Goal: Transaction & Acquisition: Purchase product/service

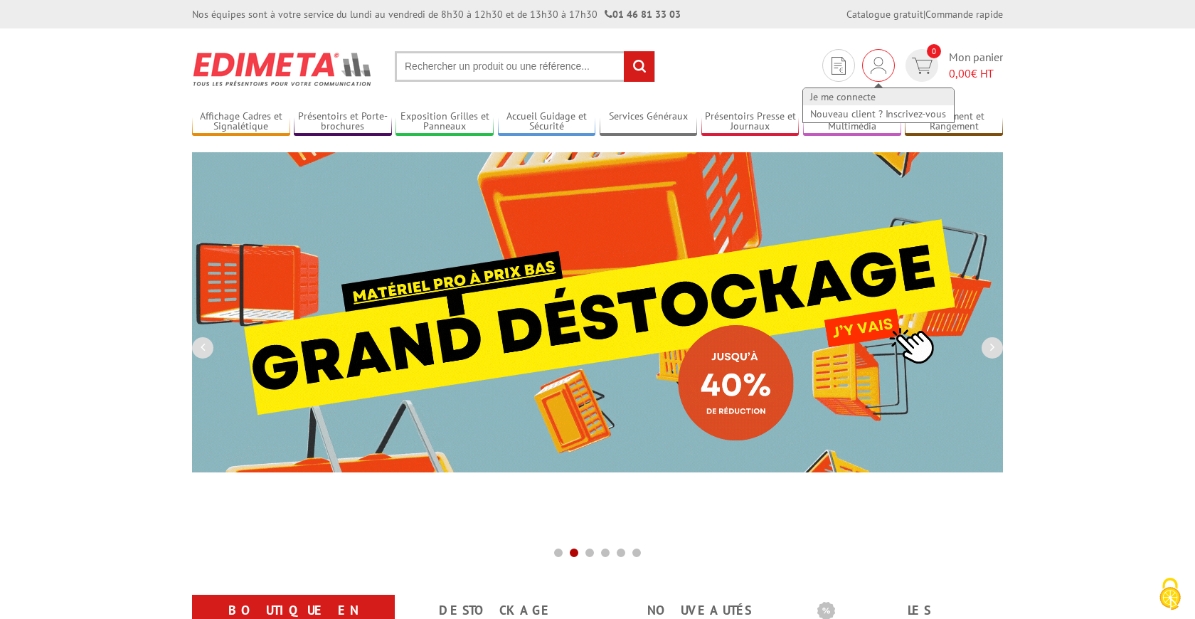
click at [857, 97] on link "Je me connecte" at bounding box center [878, 96] width 151 height 17
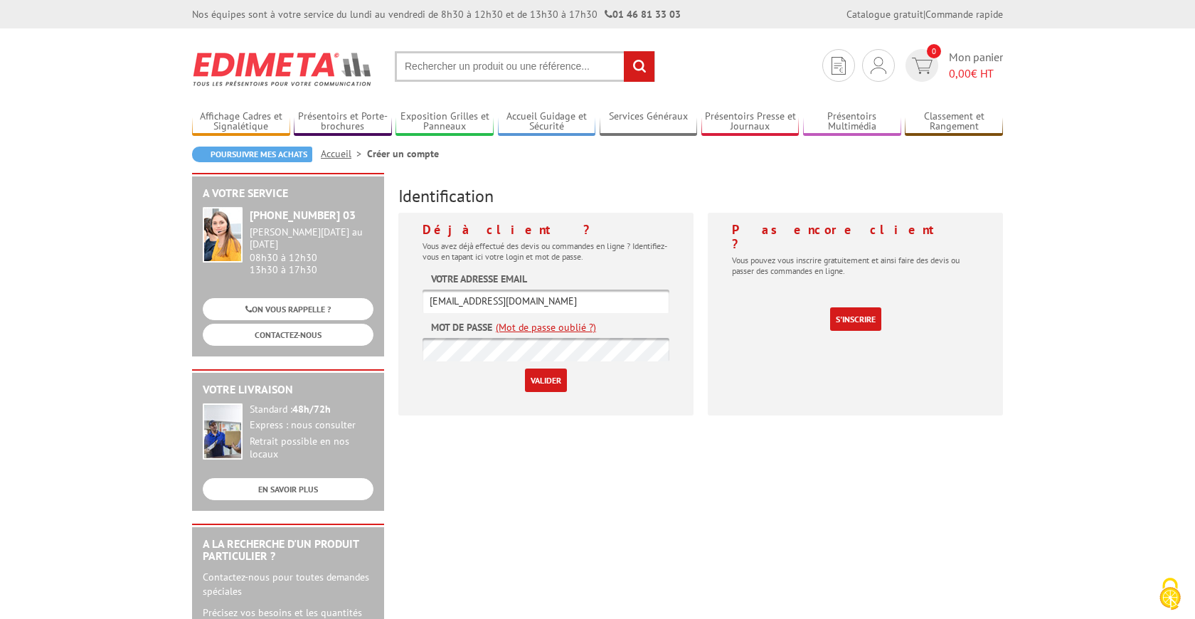
click at [544, 373] on input "Valider" at bounding box center [546, 379] width 42 height 23
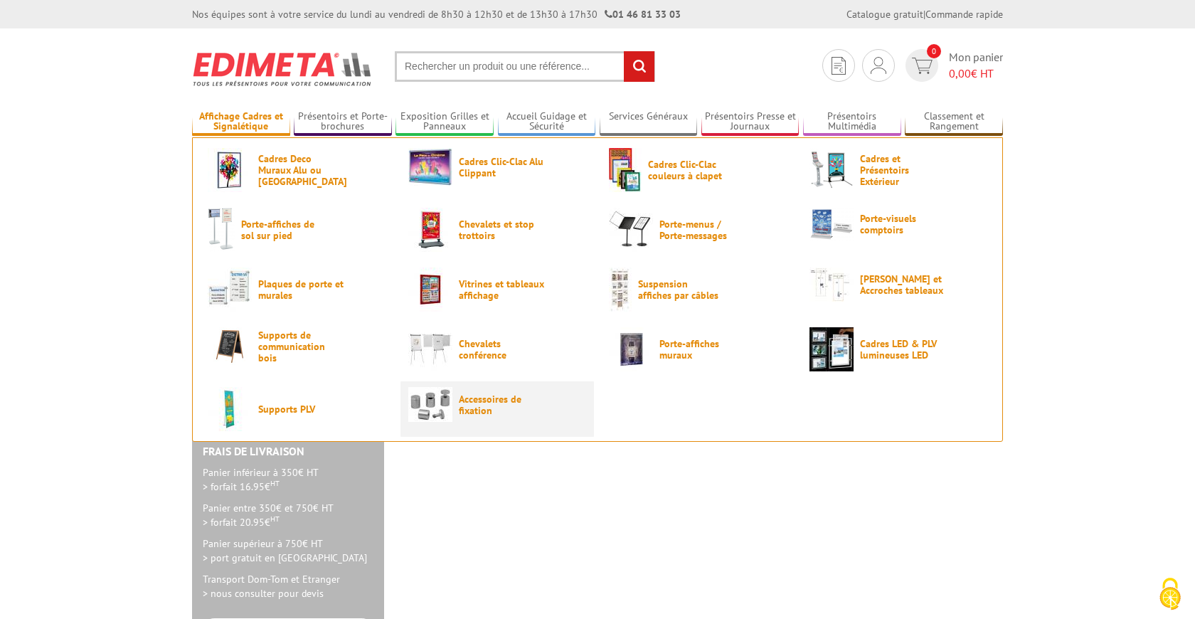
click at [442, 388] on img at bounding box center [430, 404] width 44 height 35
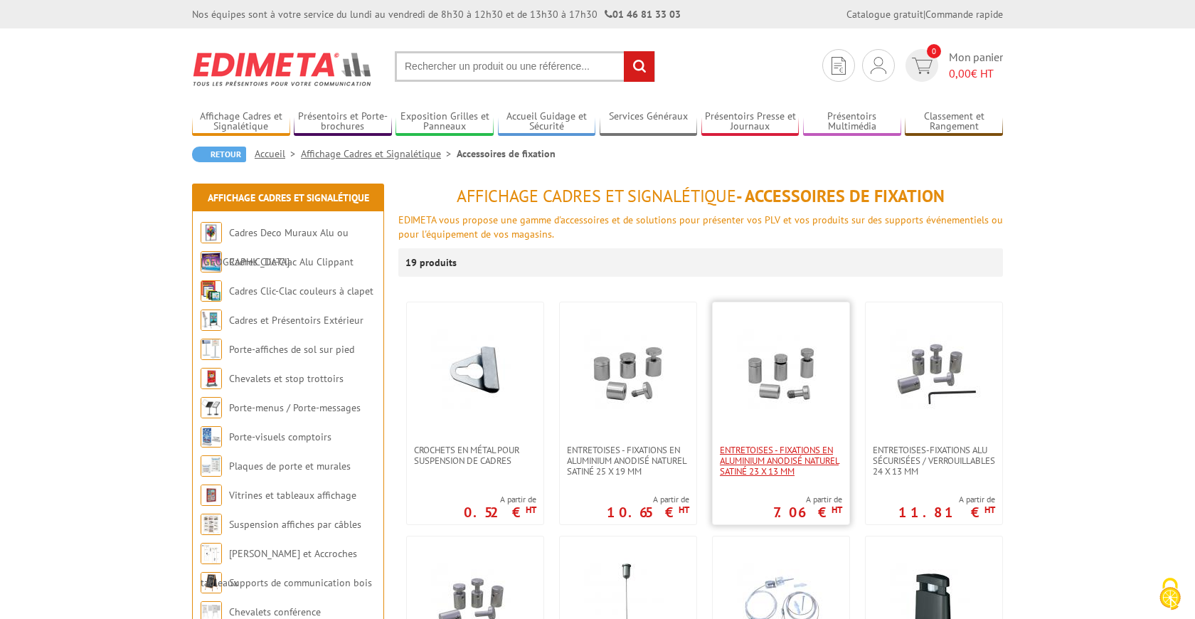
click at [765, 469] on span "Entretoises - fixations en aluminium anodisé naturel satiné 23 x 13 mm" at bounding box center [781, 460] width 122 height 32
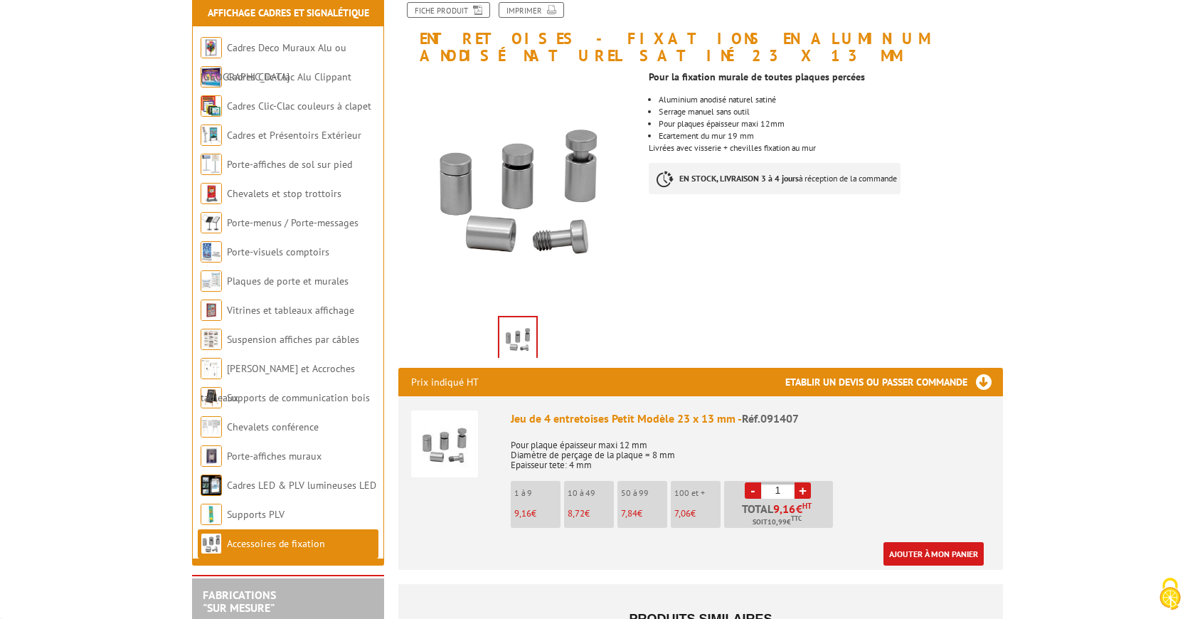
scroll to position [190, 0]
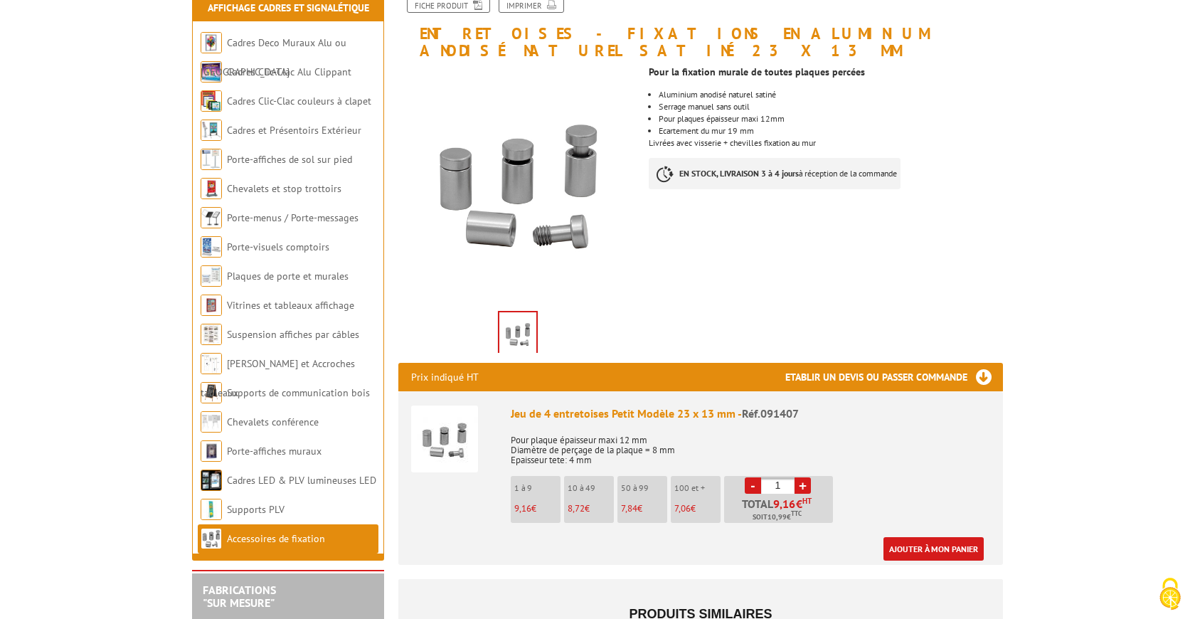
click at [791, 477] on input "1" at bounding box center [777, 485] width 33 height 16
type input "13"
click at [952, 537] on link "Ajouter à mon panier" at bounding box center [933, 548] width 100 height 23
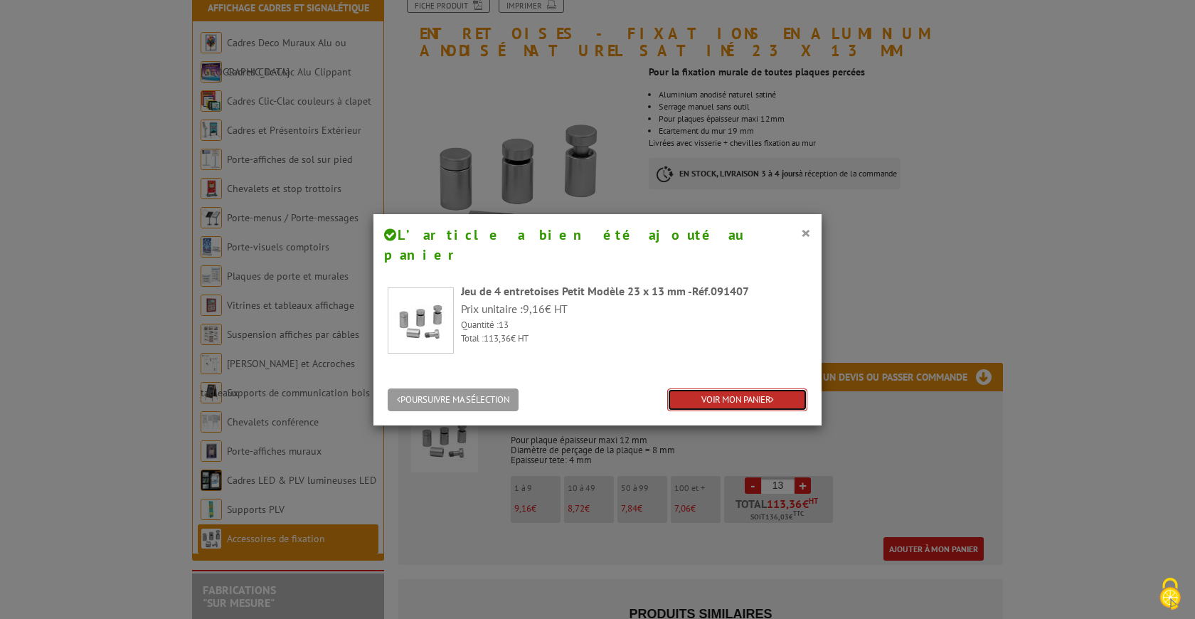
click at [722, 388] on link "VOIR MON PANIER" at bounding box center [737, 399] width 140 height 23
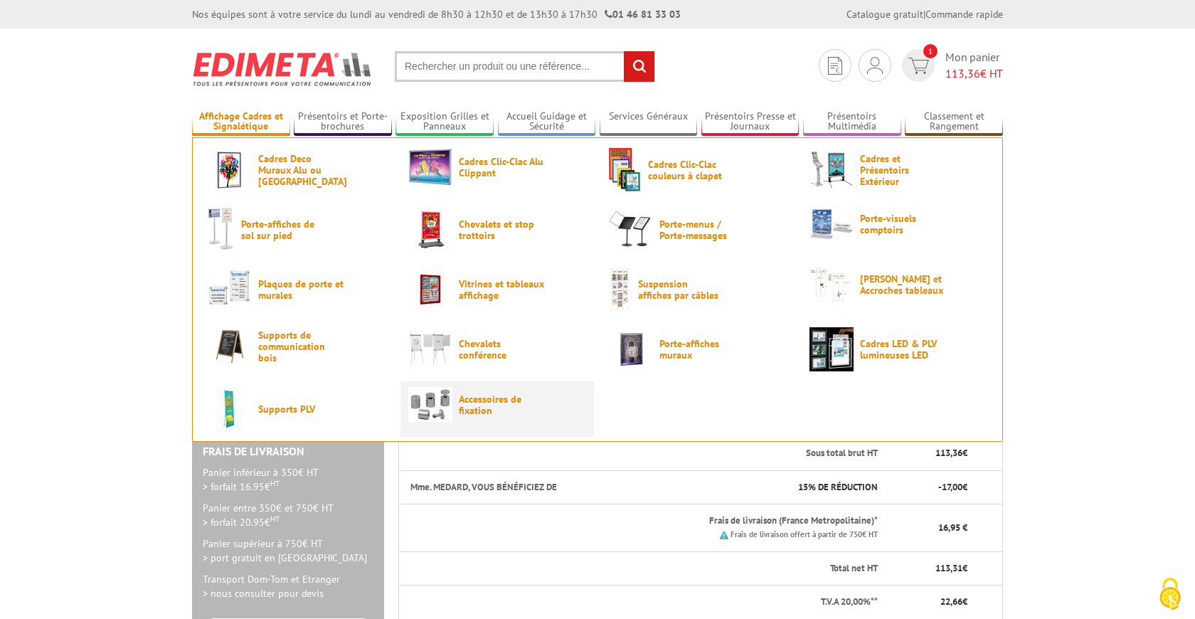
click at [439, 405] on img at bounding box center [430, 404] width 44 height 35
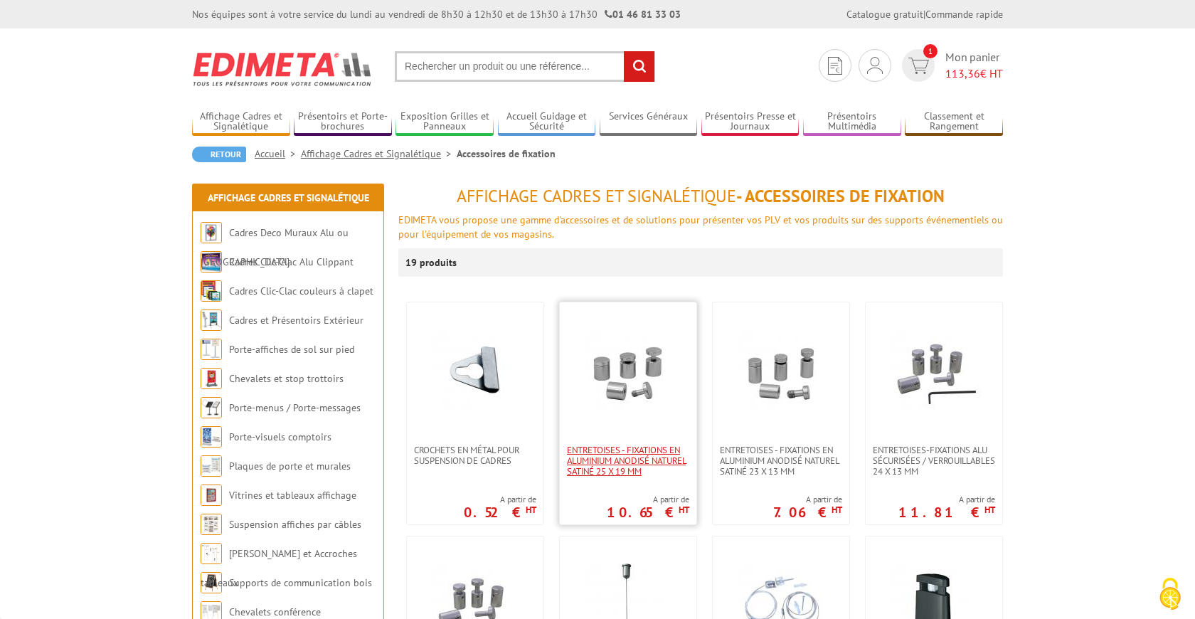
click at [625, 460] on span "Entretoises - fixations en aluminium anodisé naturel satiné 25 x 19 mm" at bounding box center [628, 460] width 122 height 32
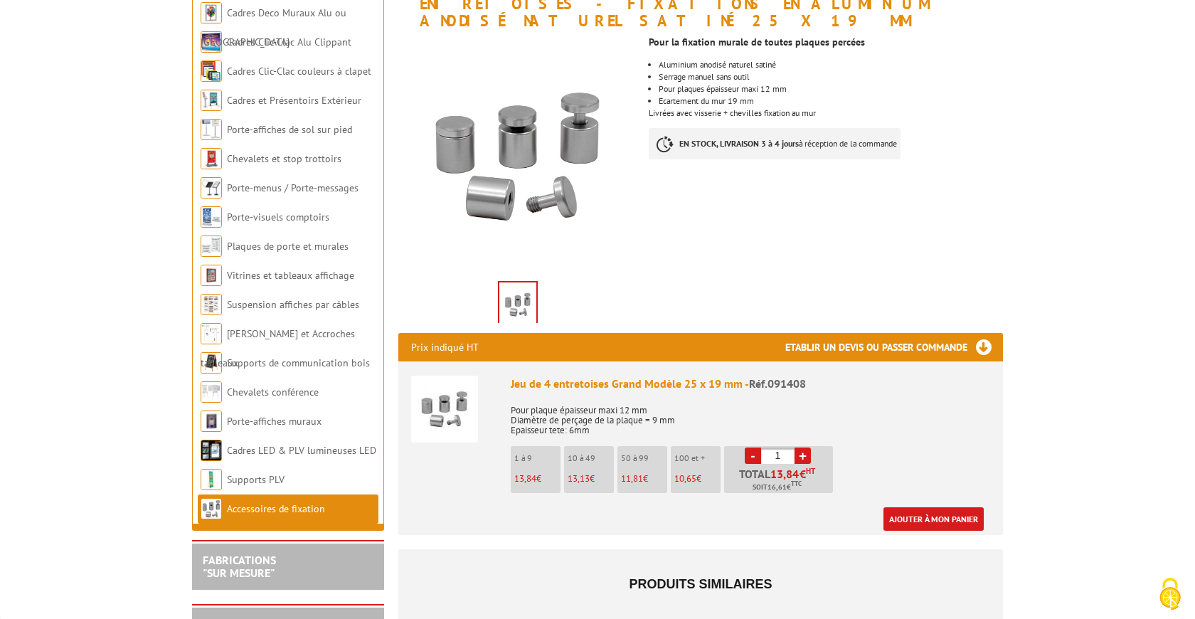
scroll to position [220, 0]
click at [928, 507] on link "Ajouter à mon panier" at bounding box center [933, 518] width 100 height 23
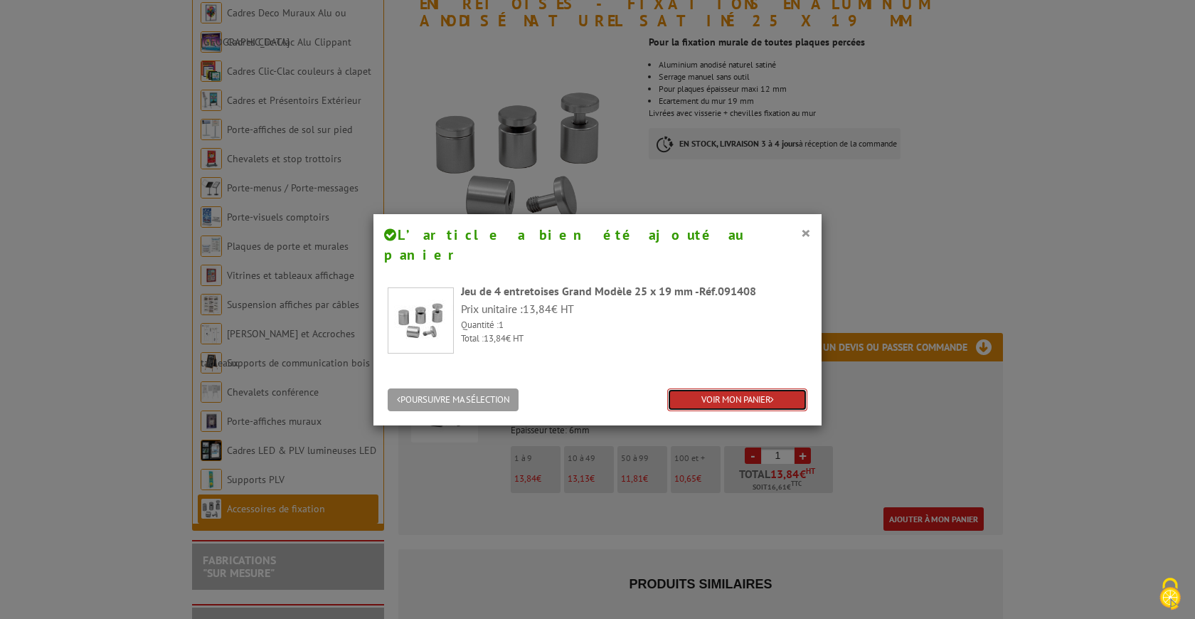
click at [745, 388] on link "VOIR MON PANIER" at bounding box center [737, 399] width 140 height 23
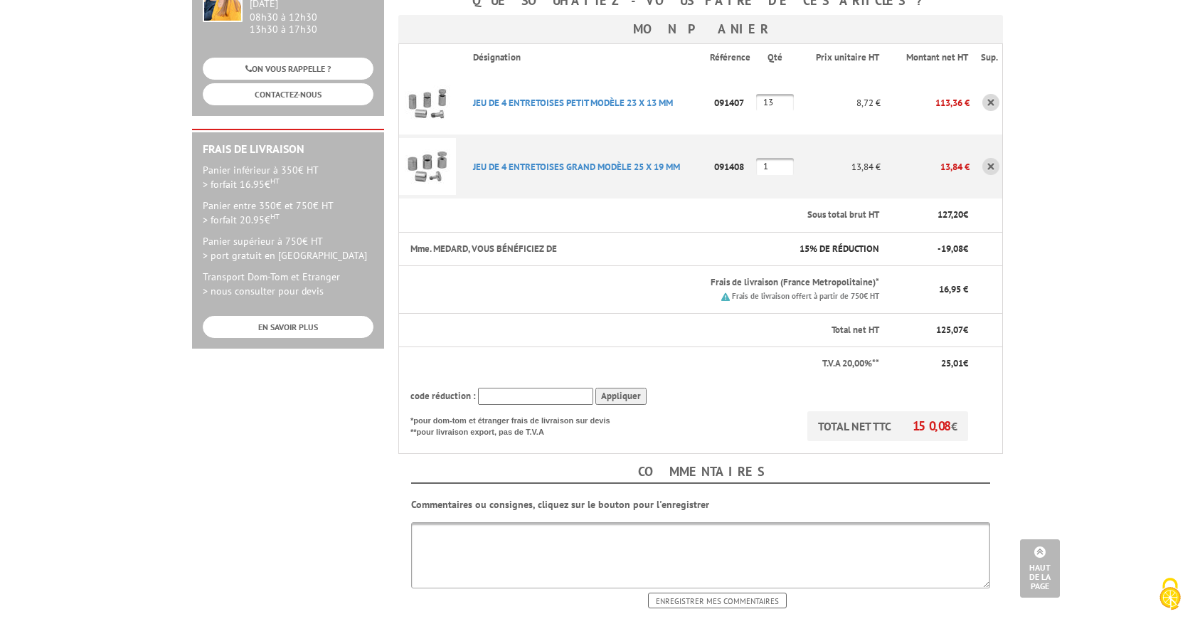
scroll to position [369, 0]
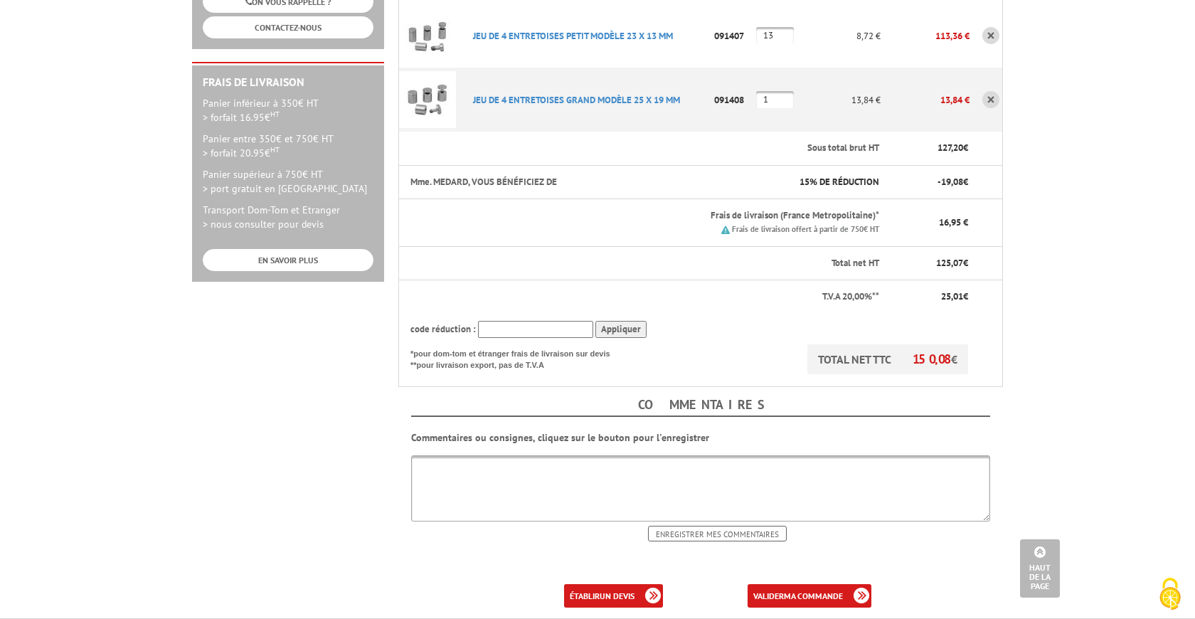
click at [575, 455] on textarea at bounding box center [700, 488] width 579 height 66
type textarea "T"
click at [422, 455] on textarea "Ehpad Saint Hilaire :03 21 88 28 48" at bounding box center [700, 488] width 579 height 66
click at [420, 455] on textarea "Ehpad Saint Hilaire :03 21 88 28 48" at bounding box center [700, 488] width 579 height 66
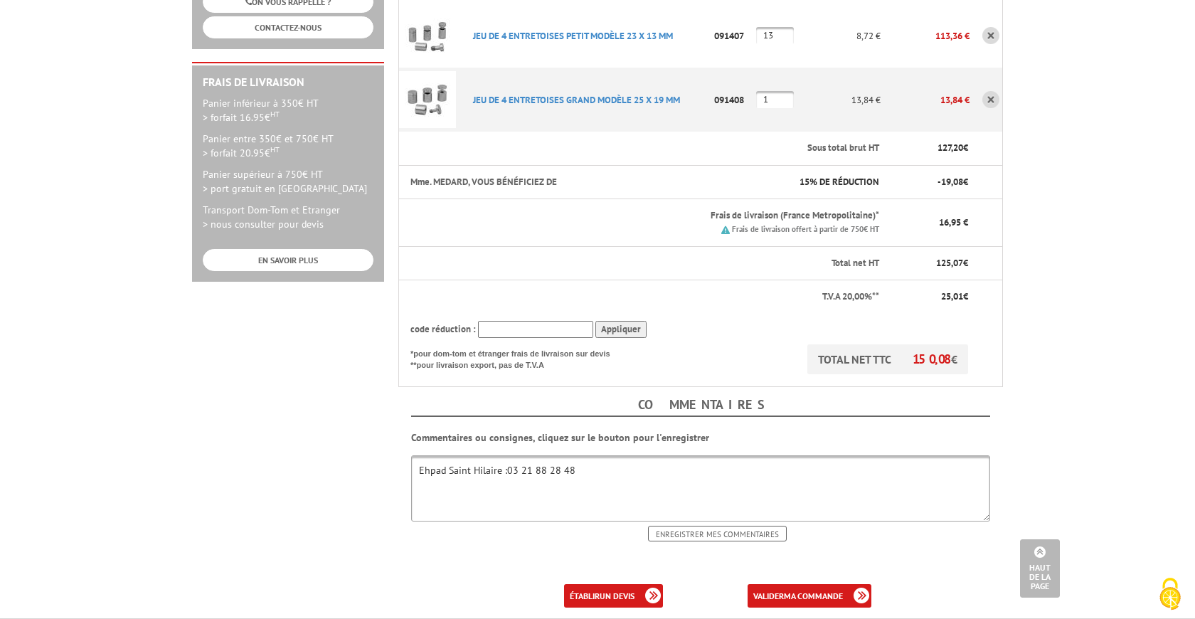
click at [419, 455] on textarea "Ehpad Saint Hilaire :03 21 88 28 48" at bounding box center [700, 488] width 579 height 66
click at [432, 455] on textarea "Ehpad Saint Hilaire :03 21 88 28 48" at bounding box center [700, 488] width 579 height 66
click at [420, 455] on textarea "Ehpad Saint Hilaire :03 21 88 28 48" at bounding box center [700, 488] width 579 height 66
click at [507, 455] on textarea "Ehpad Saint Hilaire :03 21 88 28 48" at bounding box center [700, 488] width 579 height 66
type textarea "Ehpad Saint Hilaire : 03 21 88 28 48"
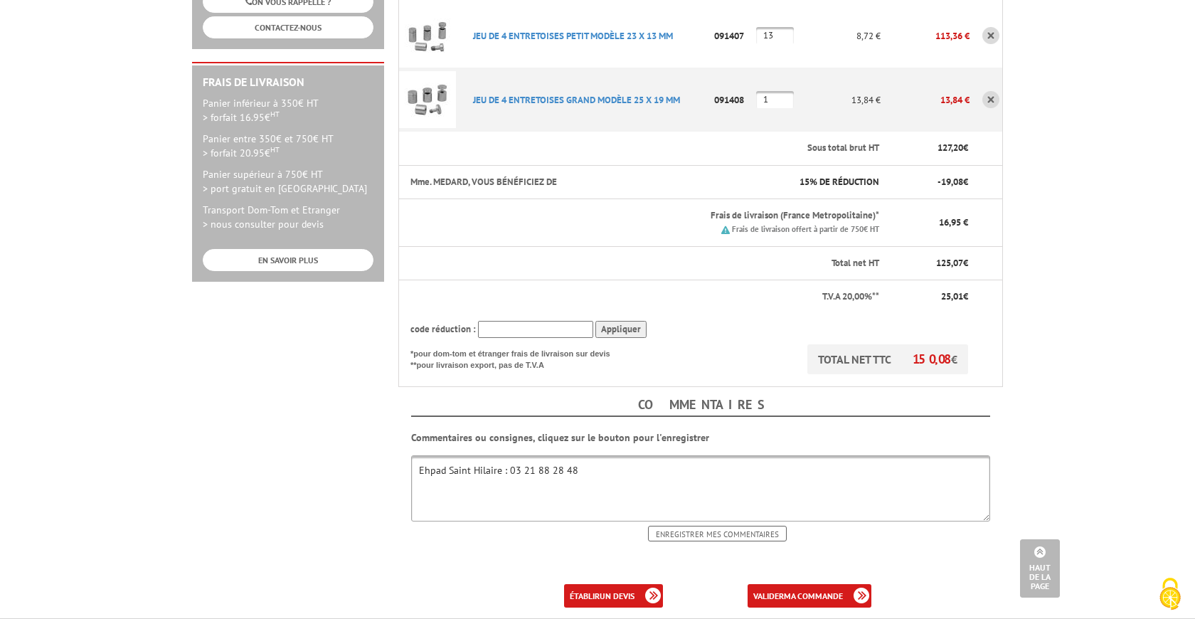
click at [732, 526] on input "Enregistrer mes commentaires" at bounding box center [717, 534] width 139 height 16
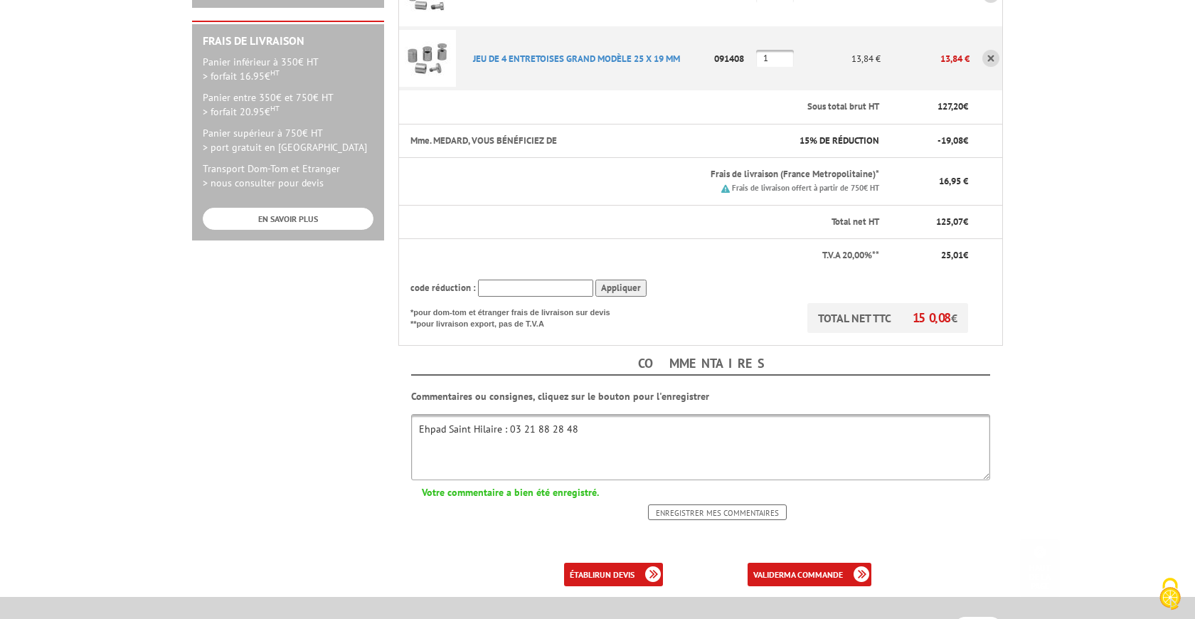
scroll to position [440, 0]
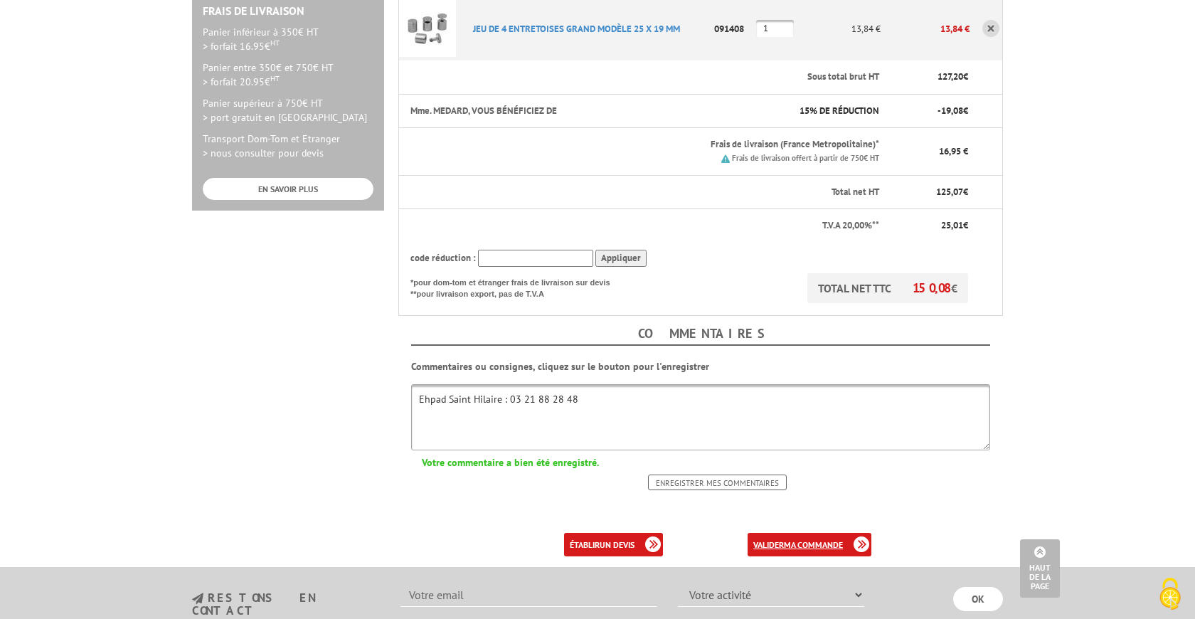
click at [790, 539] on b "ma commande" at bounding box center [813, 544] width 59 height 11
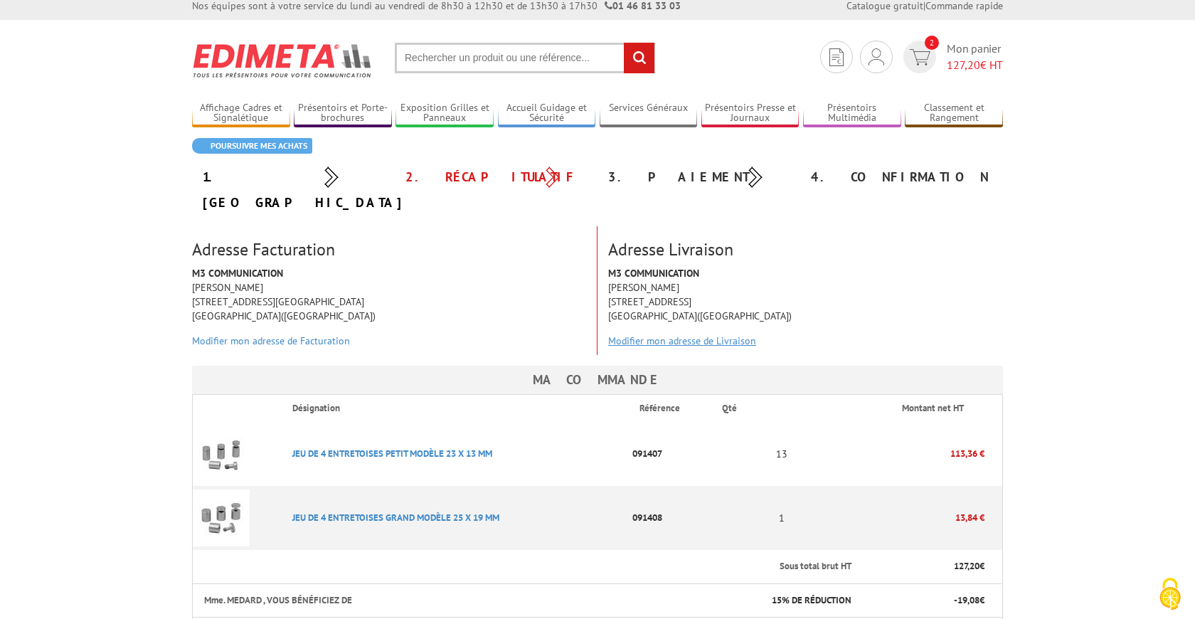
scroll to position [10, 0]
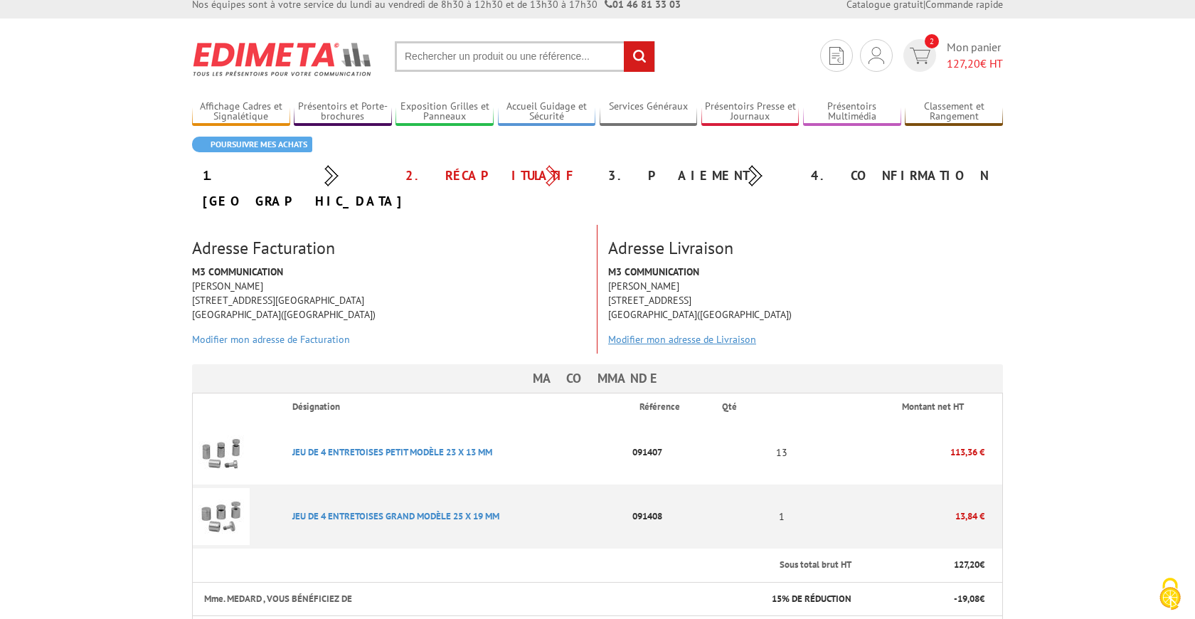
click at [697, 333] on link "Modifier mon adresse de Livraison" at bounding box center [682, 339] width 148 height 13
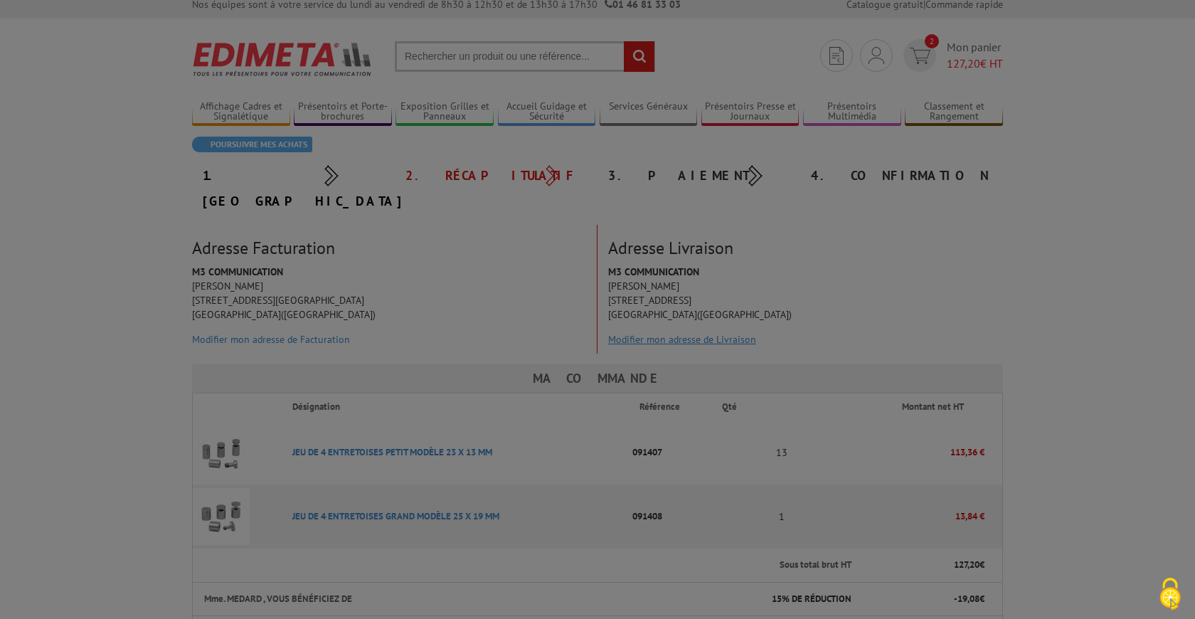
scroll to position [0, 0]
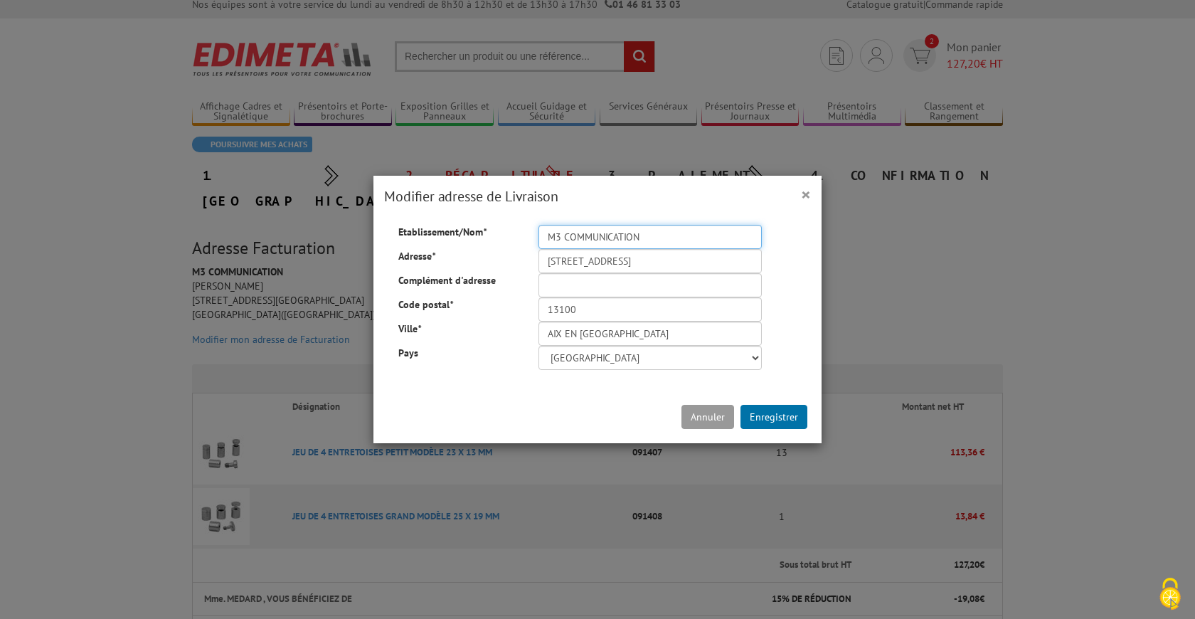
click at [669, 233] on input "M3 COMMUNICATION" at bounding box center [649, 237] width 223 height 24
type input "EHPAD SAINT HILAIRE"
click at [693, 260] on input "3 RUE DE LA MULE NOIRE" at bounding box center [649, 261] width 223 height 24
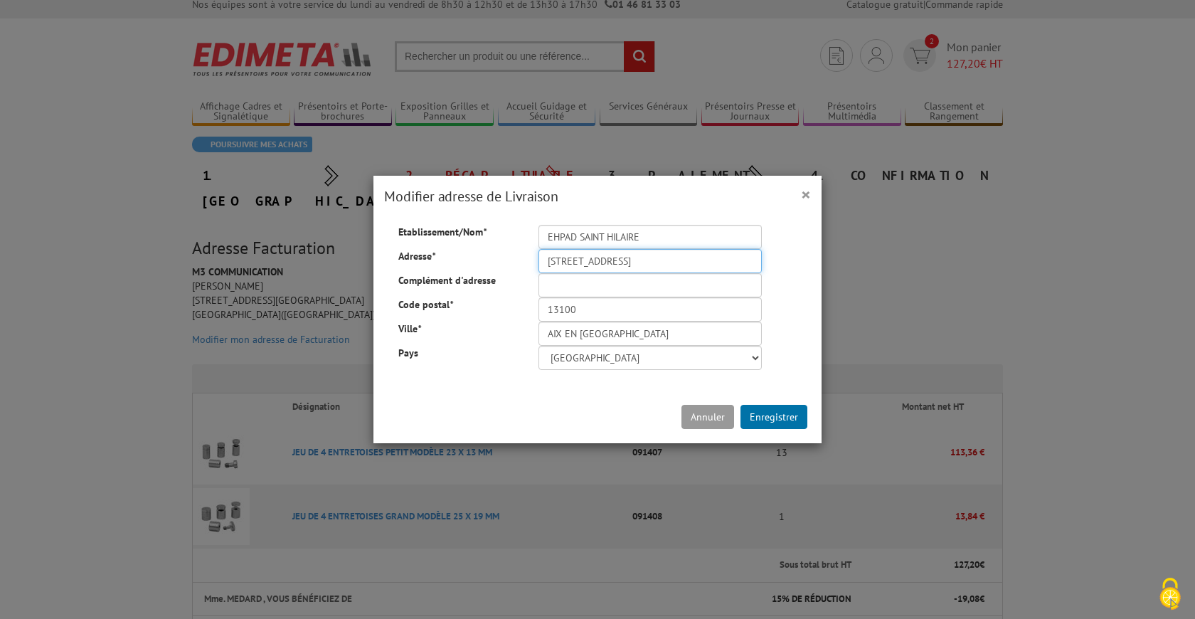
click at [693, 260] on input "3 RUE DE LA MULE NOIRE" at bounding box center [649, 261] width 223 height 24
type input "6 RUE L'ERMITAGE"
click at [668, 313] on input "13100" at bounding box center [649, 309] width 223 height 24
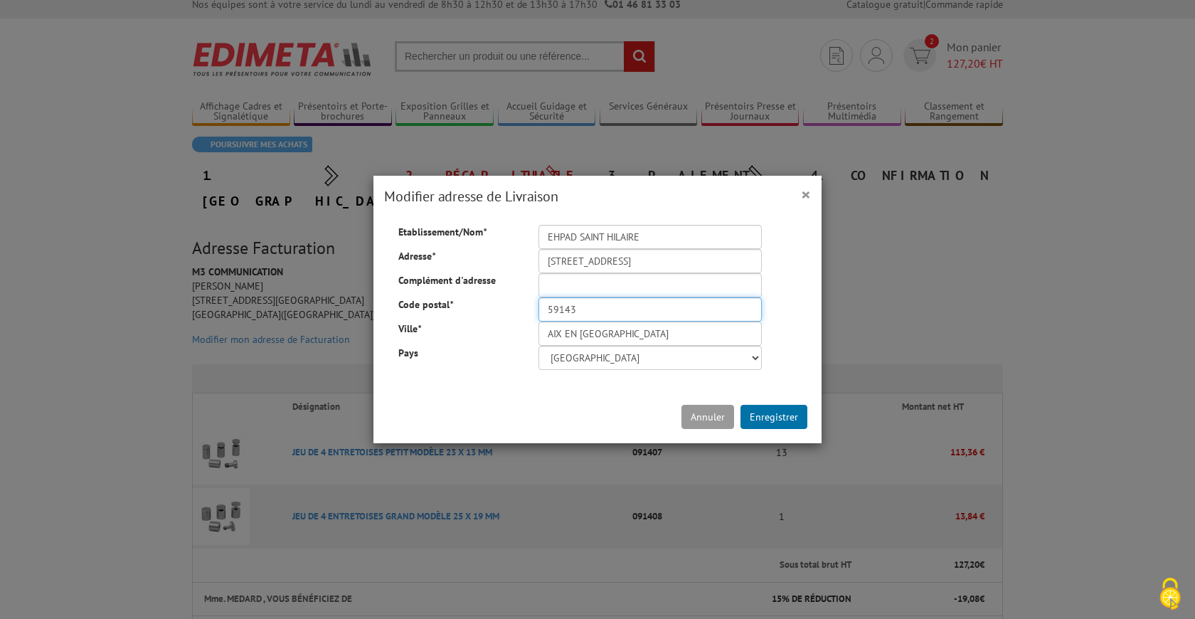
type input "59143"
click at [684, 337] on input "AIX EN PROVENCE" at bounding box center [649, 333] width 223 height 24
type input "WATTEN"
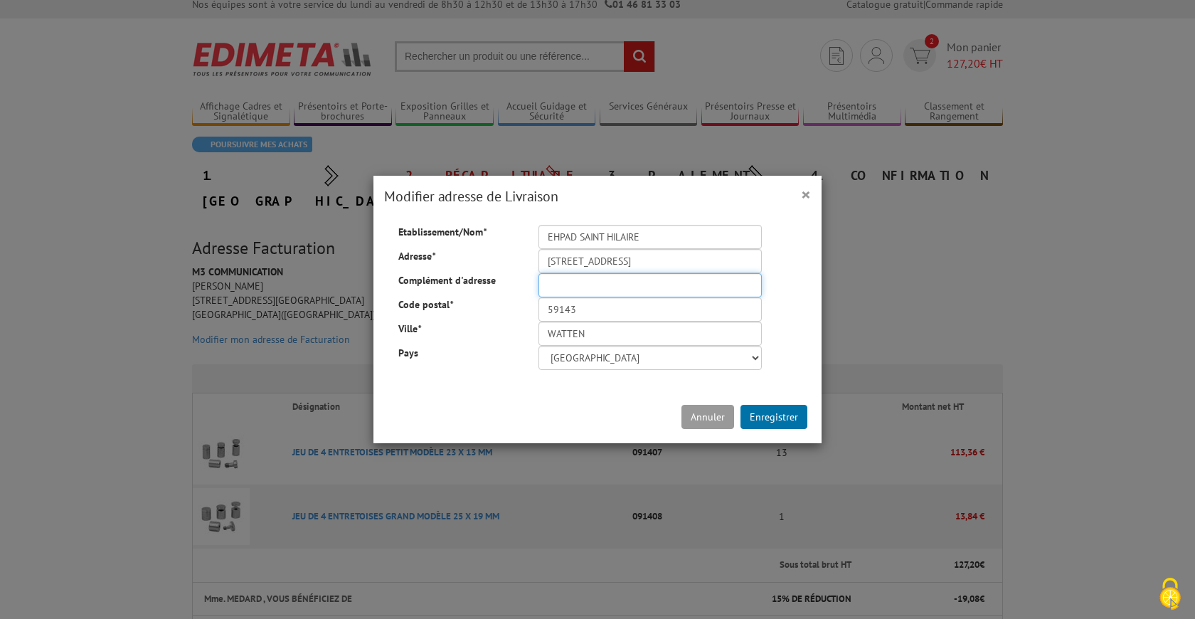
click at [606, 288] on input "Complément d'adresse" at bounding box center [649, 285] width 223 height 24
drag, startPoint x: 637, startPoint y: 260, endPoint x: 548, endPoint y: 262, distance: 88.9
click at [548, 262] on input "6 RUE L'ERMITAGE" at bounding box center [649, 261] width 223 height 24
type input "MME DOUTRELANT"
click at [567, 290] on input "Complément d'adresse" at bounding box center [649, 285] width 223 height 24
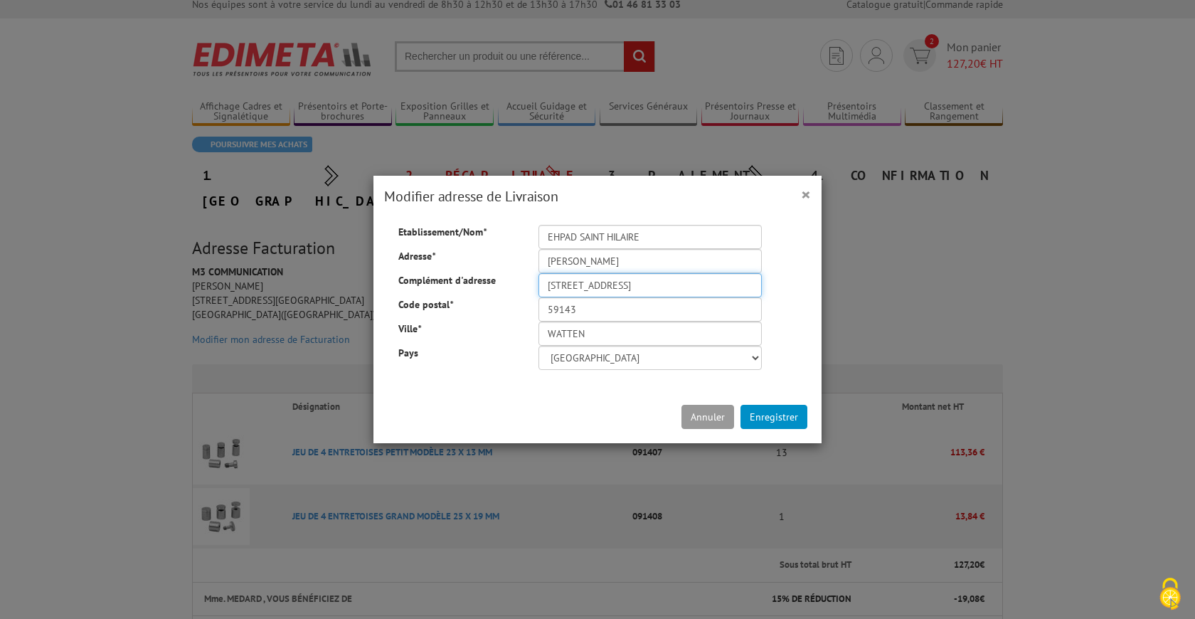
type input "6 RUE DE L'ERMITAGE"
click at [789, 426] on button "Enregistrer" at bounding box center [773, 417] width 67 height 24
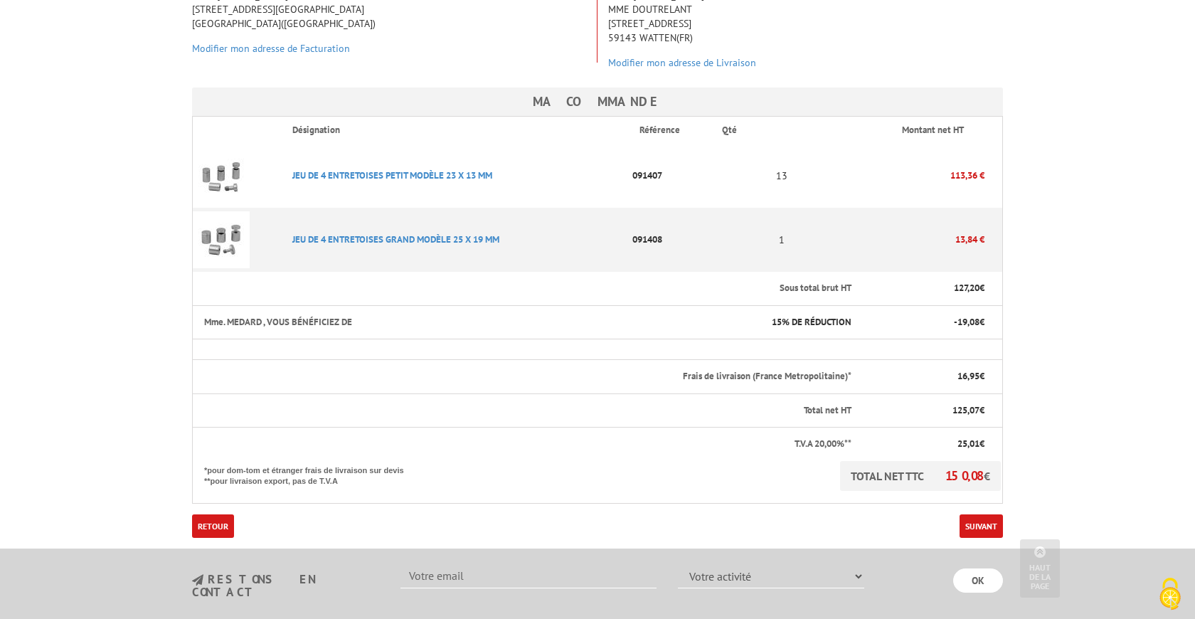
scroll to position [356, 0]
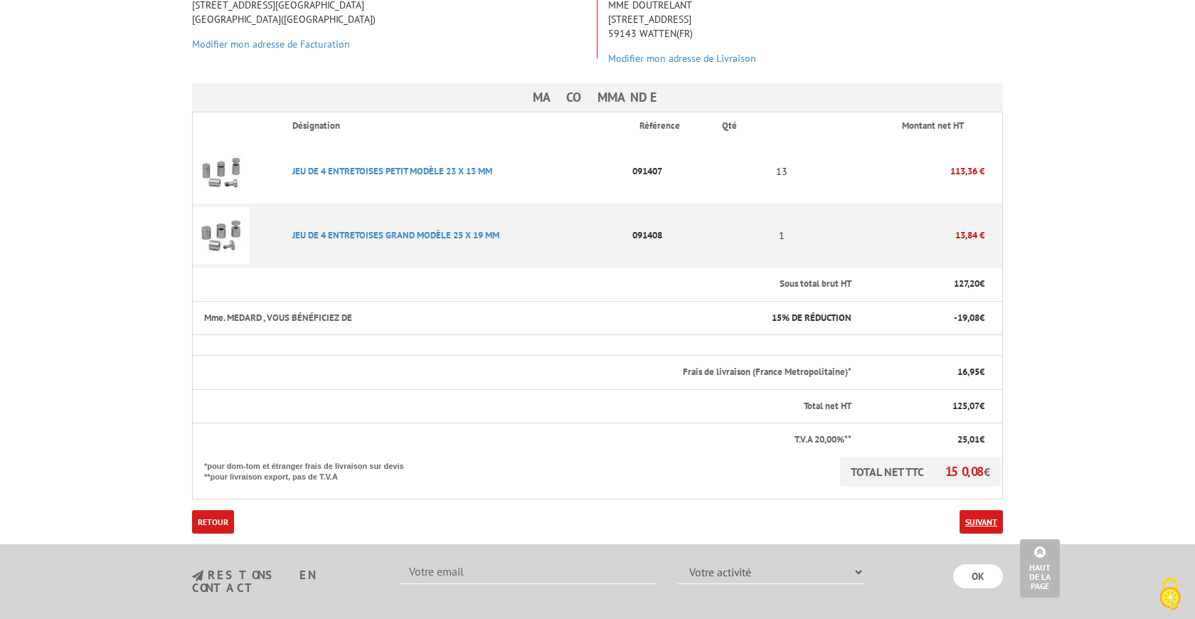
click at [981, 510] on link "Suivant" at bounding box center [980, 521] width 43 height 23
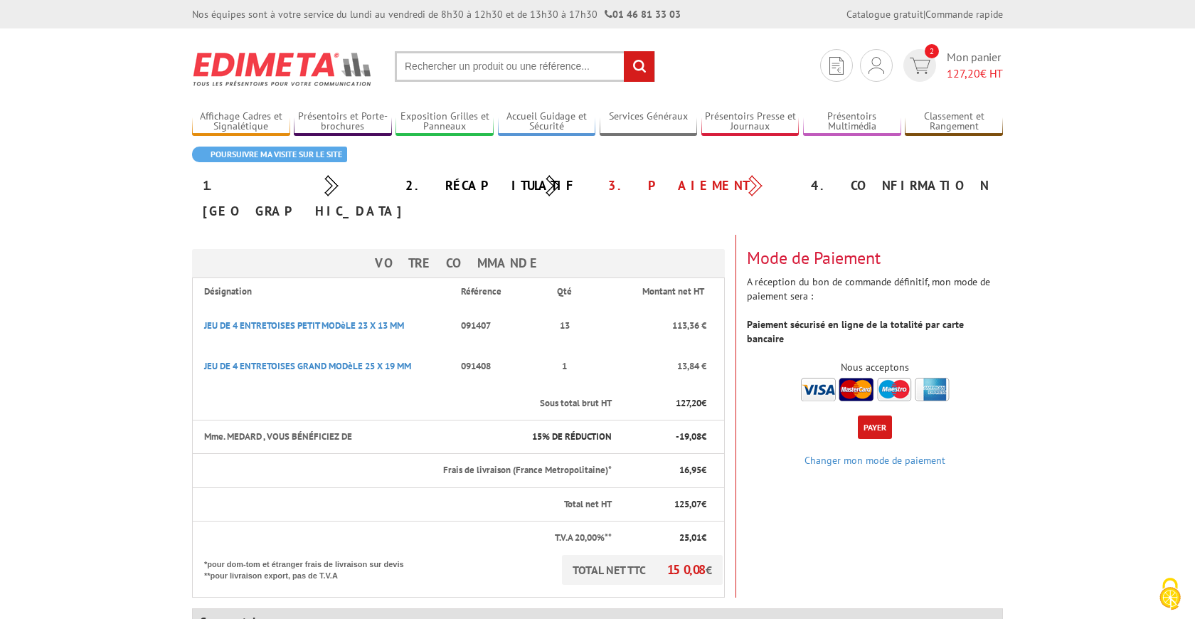
click at [875, 415] on button "Payer" at bounding box center [875, 426] width 34 height 23
